Goal: Information Seeking & Learning: Learn about a topic

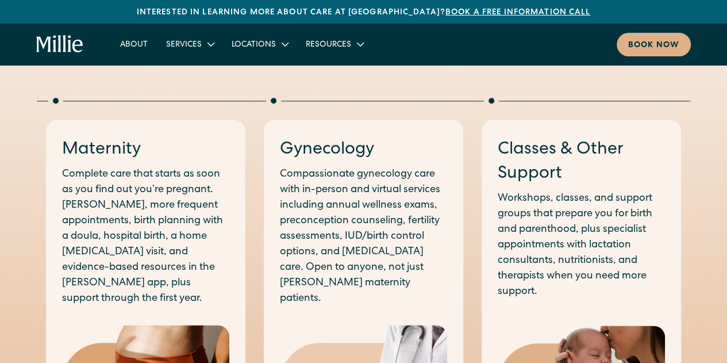
scroll to position [555, 0]
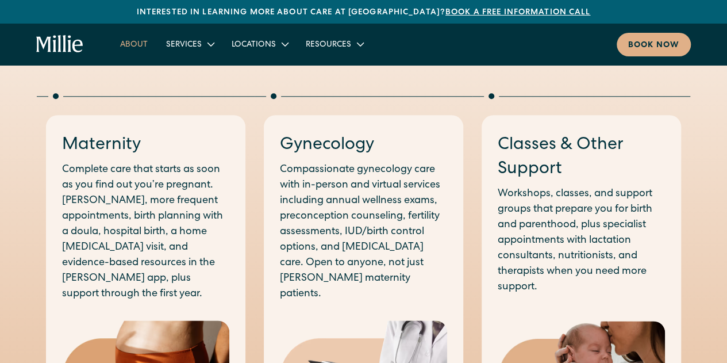
click at [136, 48] on link "About" at bounding box center [134, 43] width 46 height 19
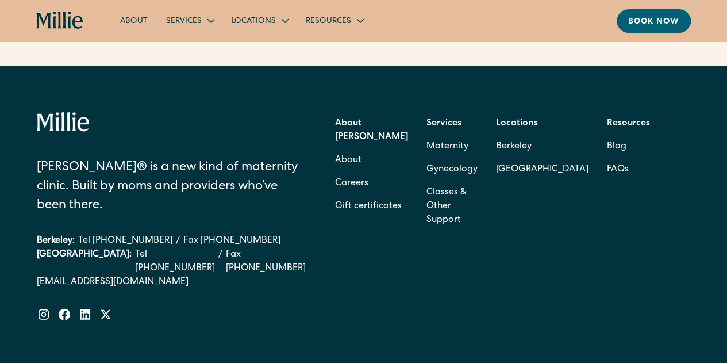
scroll to position [3633, 0]
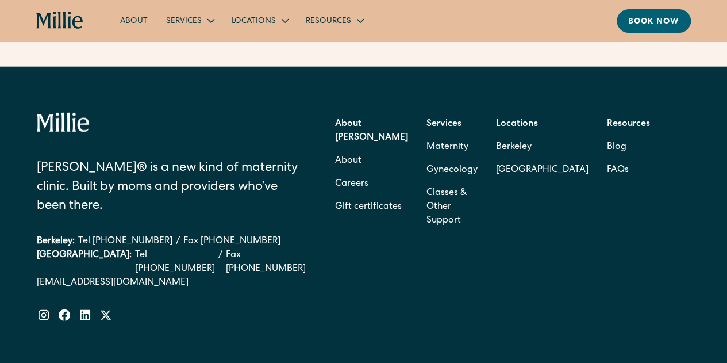
click at [441, 129] on strong "Services" at bounding box center [443, 124] width 35 height 9
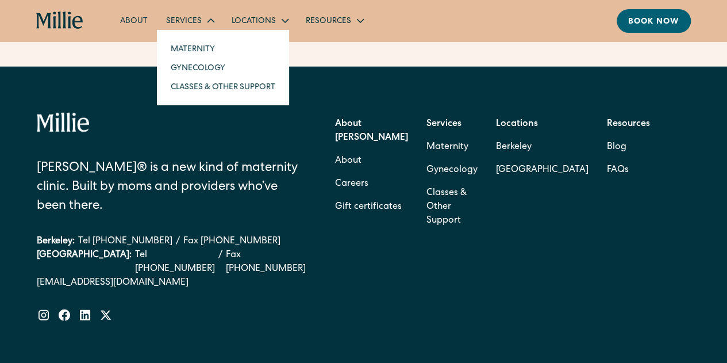
click at [191, 21] on div "Services" at bounding box center [184, 22] width 36 height 12
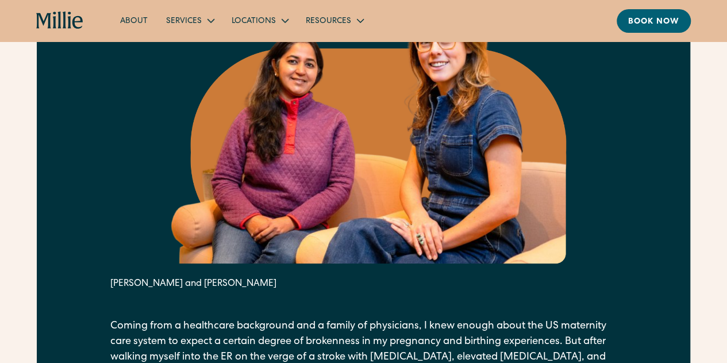
scroll to position [661, 0]
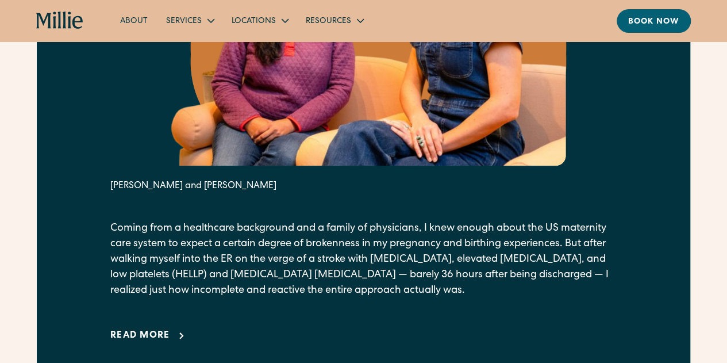
click at [153, 342] on div "Read more" at bounding box center [140, 336] width 60 height 14
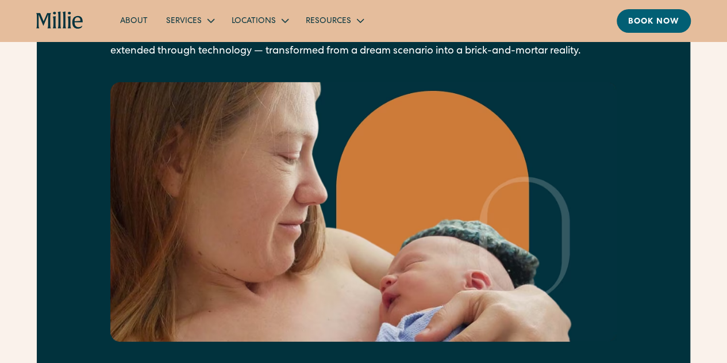
scroll to position [1790, 0]
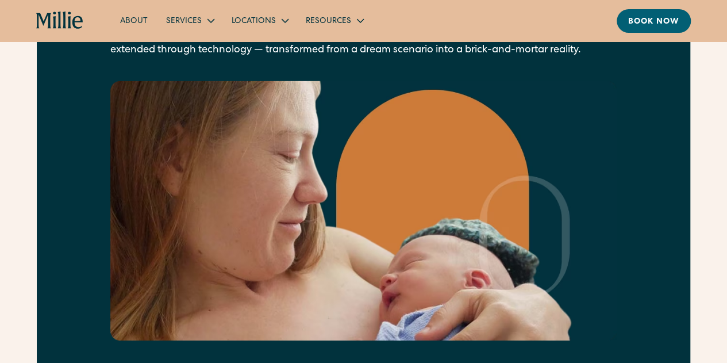
click at [53, 23] on icon "home" at bounding box center [59, 20] width 47 height 18
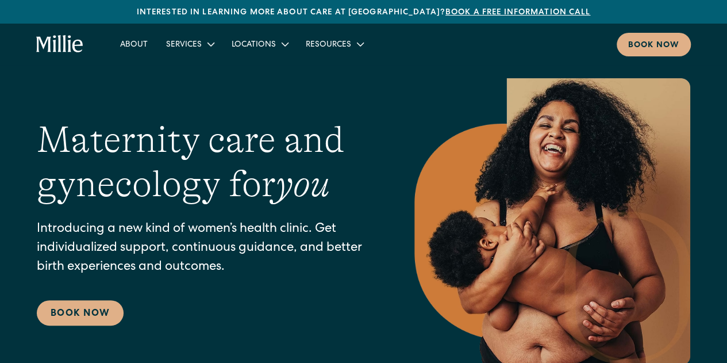
click at [221, 301] on div "Maternity care and gynecology for you Introducing a new kind of women’s health …" at bounding box center [203, 221] width 332 height 207
